Goal: Navigation & Orientation: Find specific page/section

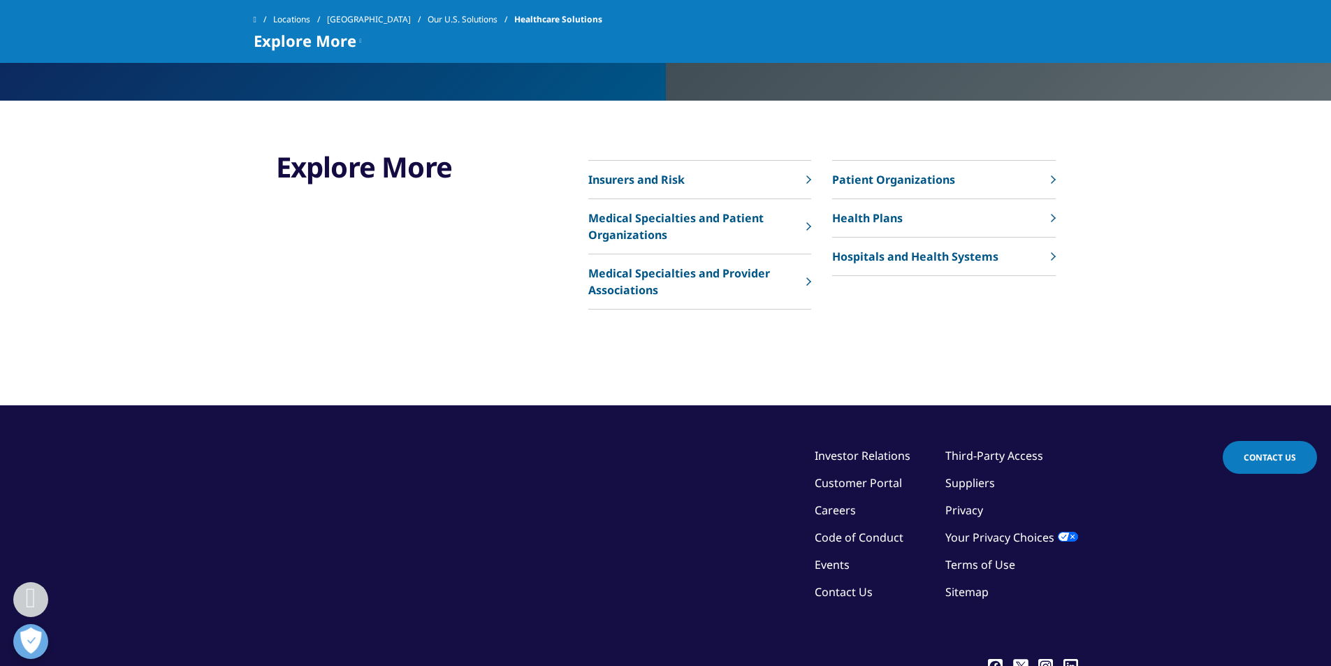
scroll to position [2987, 0]
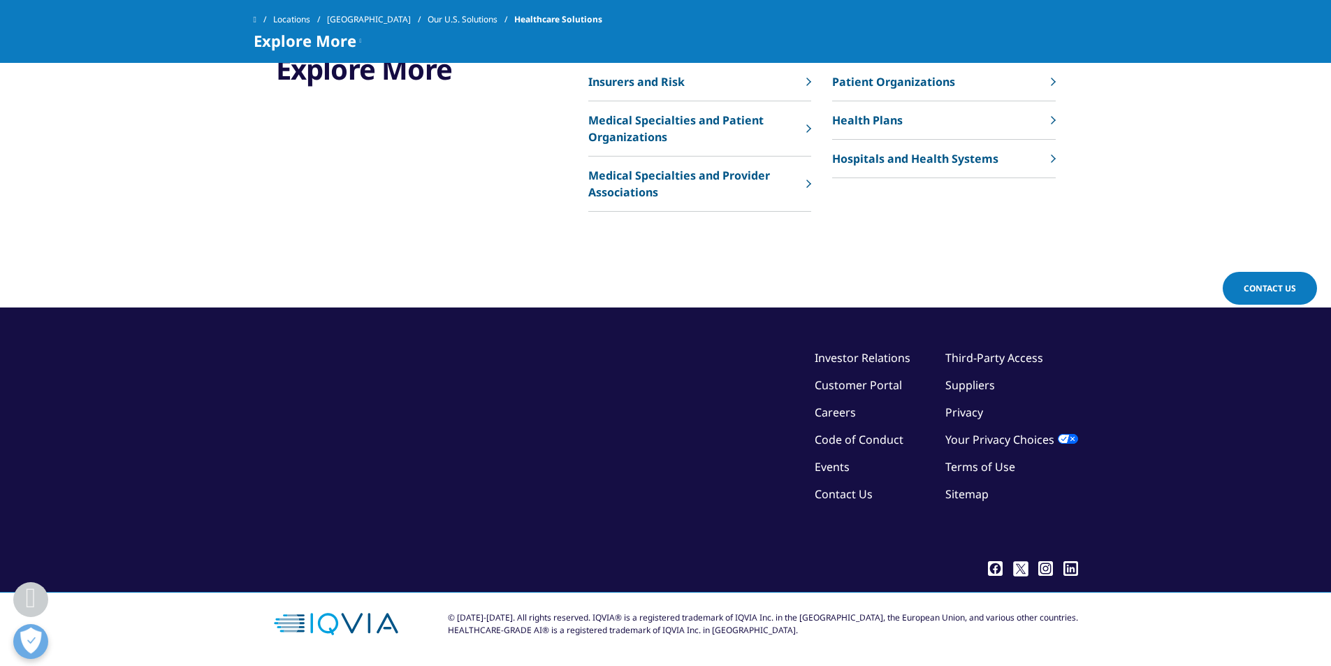
click at [1071, 440] on link "Your Privacy Choices" at bounding box center [1011, 439] width 133 height 15
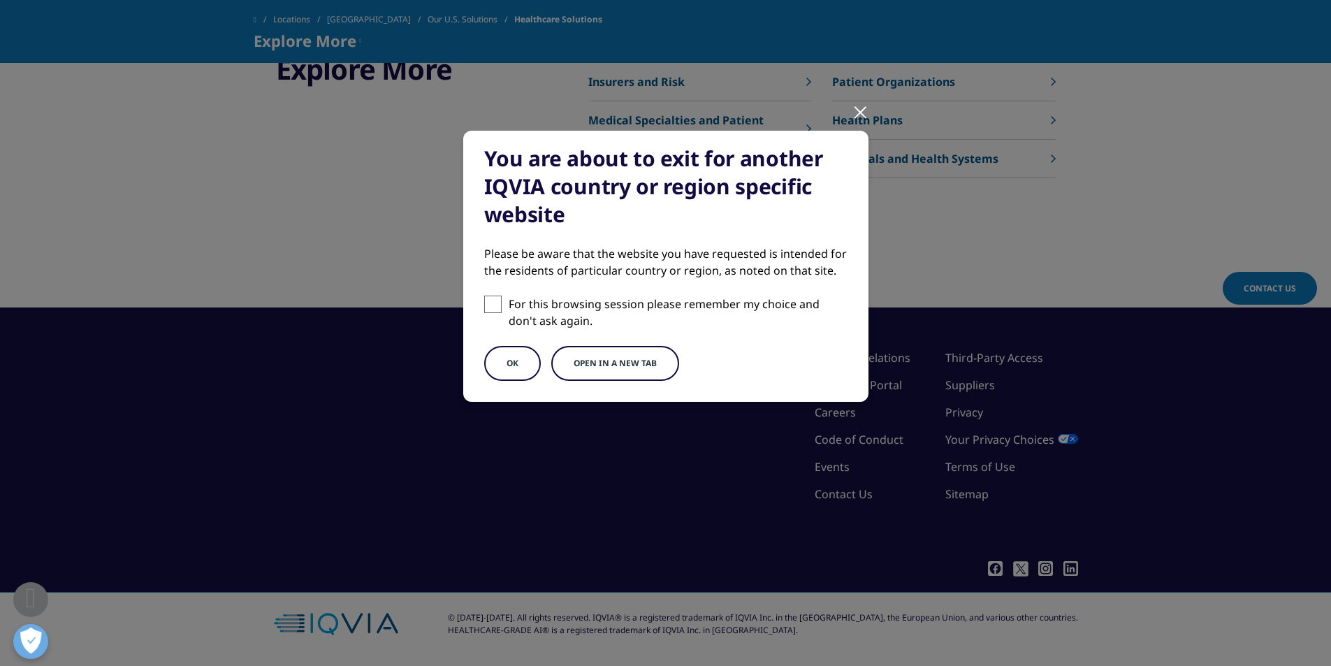
click at [859, 122] on div at bounding box center [861, 111] width 16 height 38
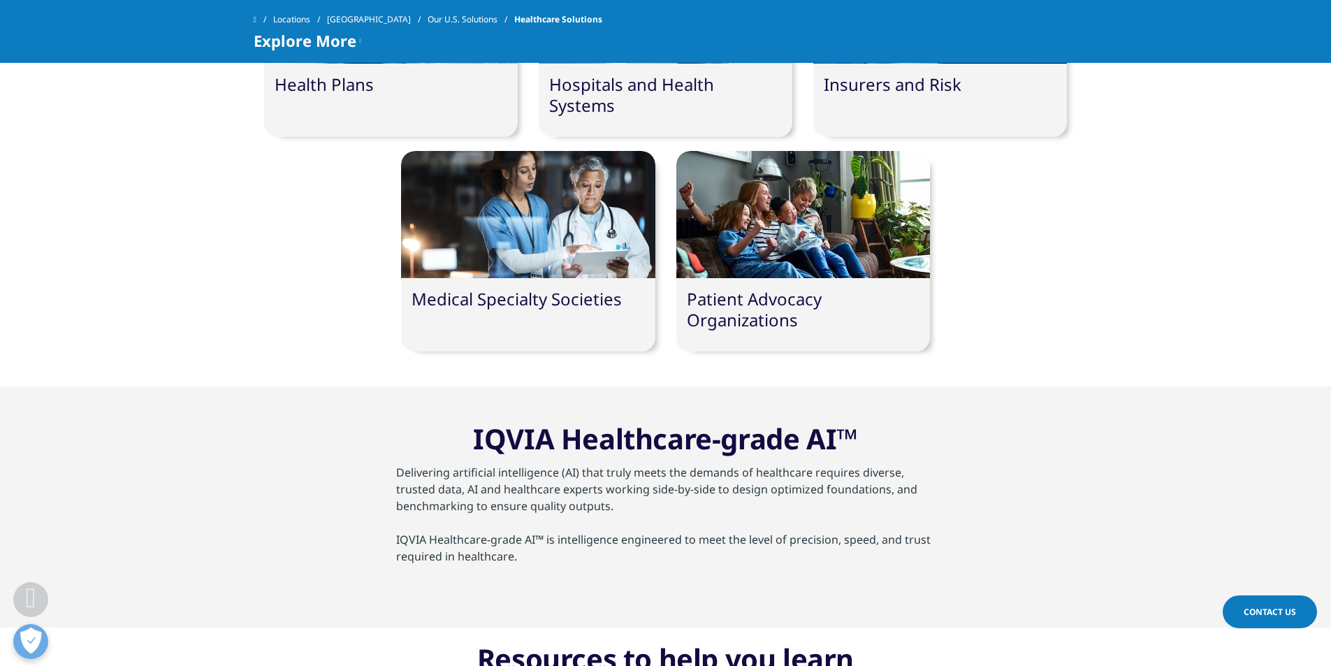
scroll to position [0, 0]
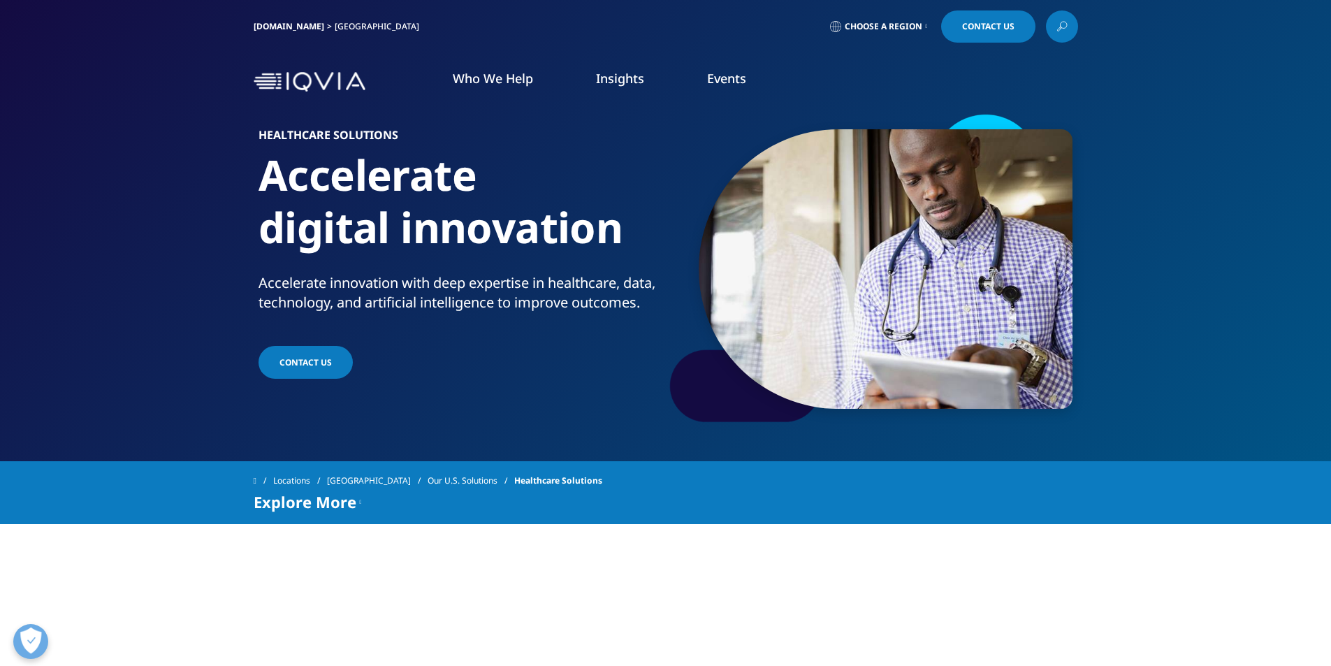
click at [261, 78] on img at bounding box center [310, 82] width 112 height 20
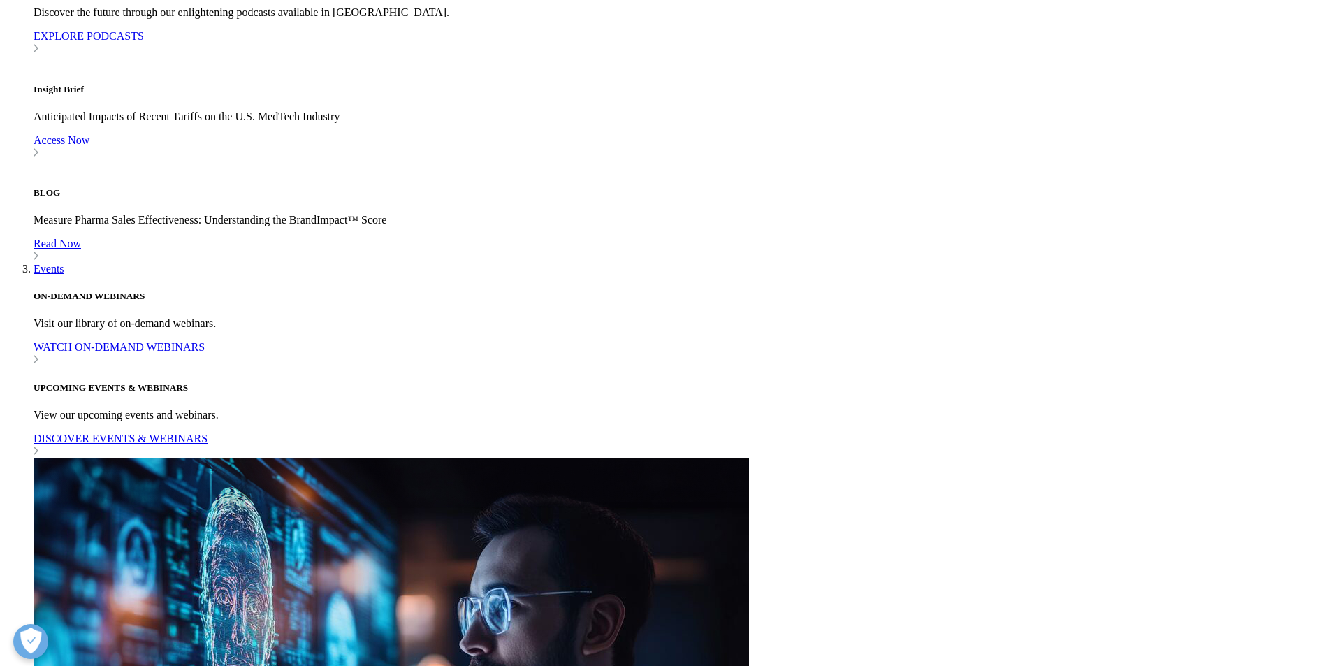
scroll to position [1048, 0]
